Goal: Find contact information: Find contact information

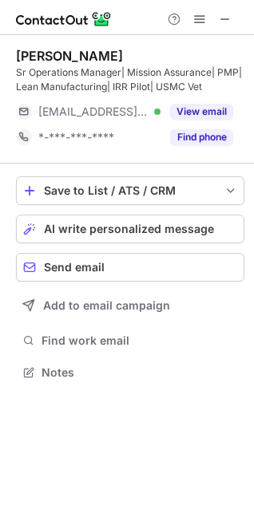
scroll to position [361, 254]
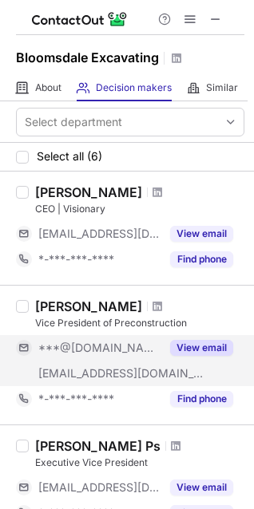
click at [207, 346] on button "View email" at bounding box center [201, 348] width 63 height 16
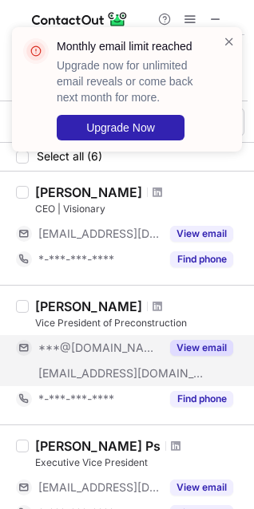
click at [45, 302] on div "Kyle Drury" at bounding box center [88, 306] width 107 height 16
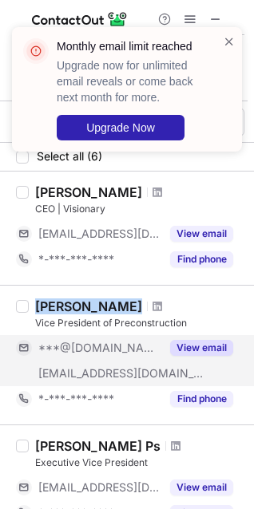
click at [45, 302] on div "Kyle Drury" at bounding box center [88, 306] width 107 height 16
copy div "Kyle Drury"
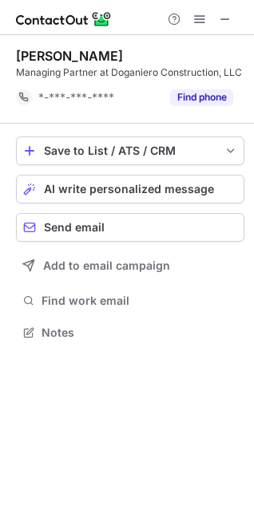
scroll to position [322, 254]
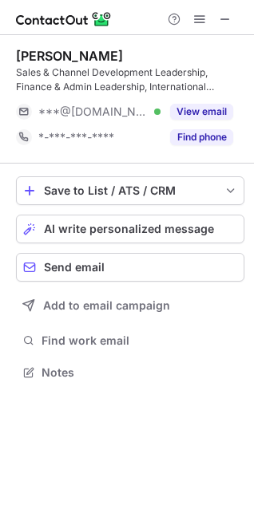
scroll to position [361, 254]
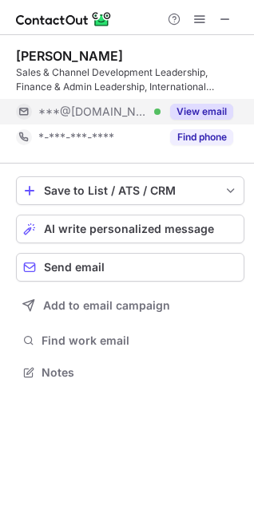
click at [220, 109] on button "View email" at bounding box center [201, 112] width 63 height 16
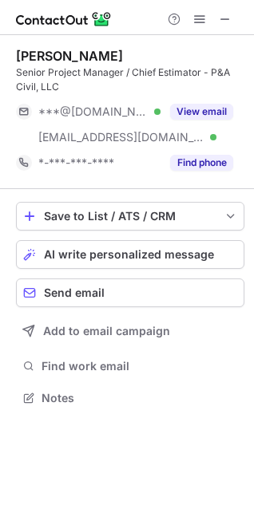
scroll to position [387, 254]
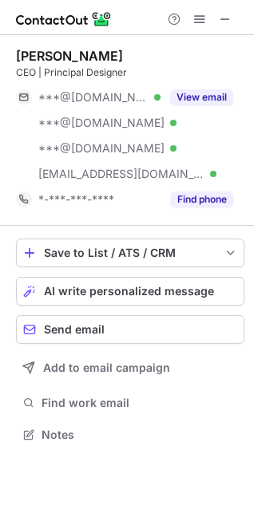
scroll to position [424, 254]
